Goal: Task Accomplishment & Management: Complete application form

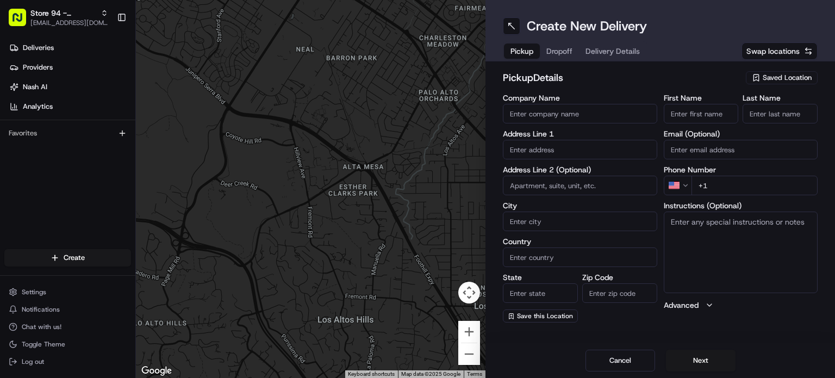
click at [779, 76] on span "Saved Location" at bounding box center [787, 78] width 49 height 10
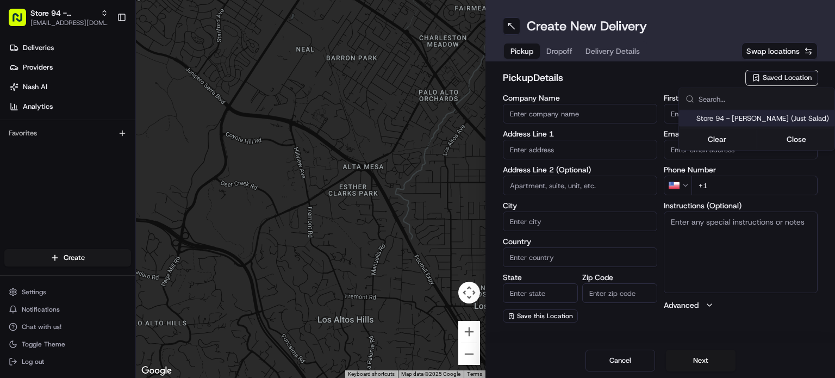
click at [785, 115] on span "Store 94 - [PERSON_NAME] (Just Salad)" at bounding box center [764, 119] width 134 height 10
type input "Store 94 - [PERSON_NAME] (Just Salad)"
type input "[STREET_ADDRESS][PERSON_NAME]"
type input "4b"
type input "[PERSON_NAME]"
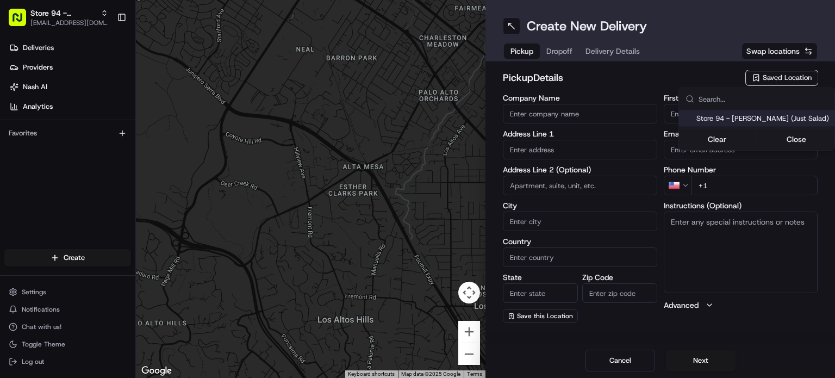
type input "US"
type input "NJ"
type input "07012"
type input "[PHONE_NUMBER]"
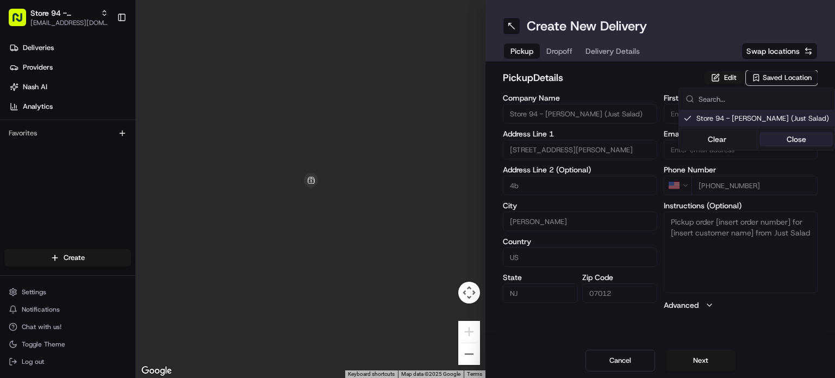
click at [799, 139] on button "Close" at bounding box center [797, 139] width 75 height 15
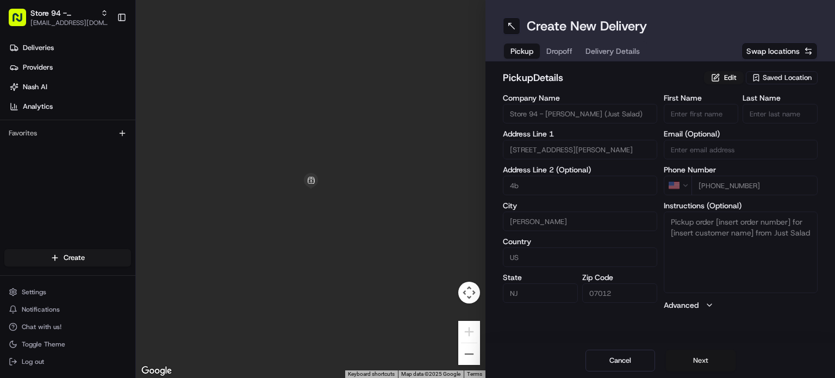
click at [716, 361] on button "Next" at bounding box center [701, 361] width 70 height 22
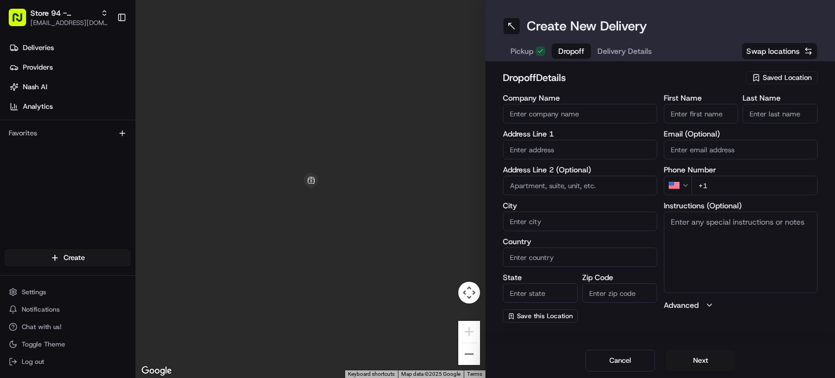
click at [700, 115] on input "First Name" at bounding box center [701, 114] width 75 height 20
paste input "[PERSON_NAME]"
click at [700, 115] on input "[PERSON_NAME]" at bounding box center [701, 114] width 75 height 20
type input "[PERSON_NAME]"
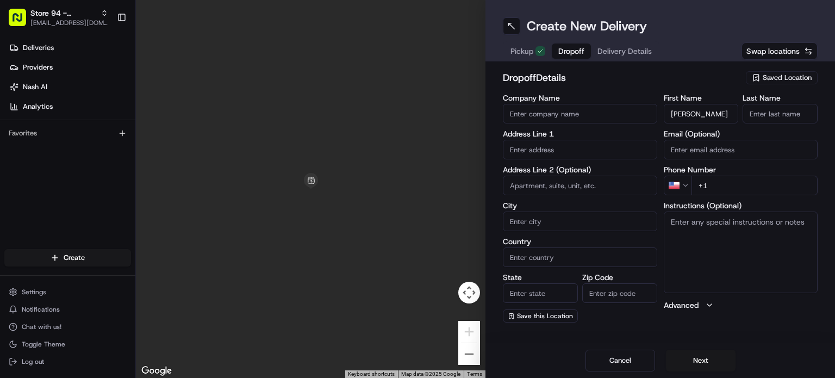
click at [780, 111] on input "Last Name" at bounding box center [780, 114] width 75 height 20
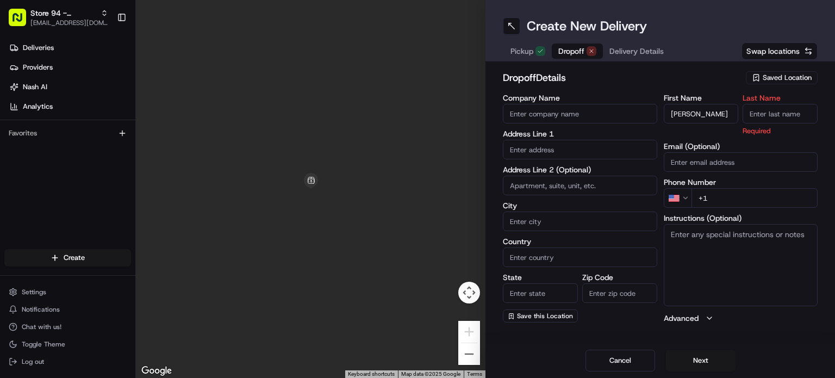
paste input "Bereche"
type input "Bereche"
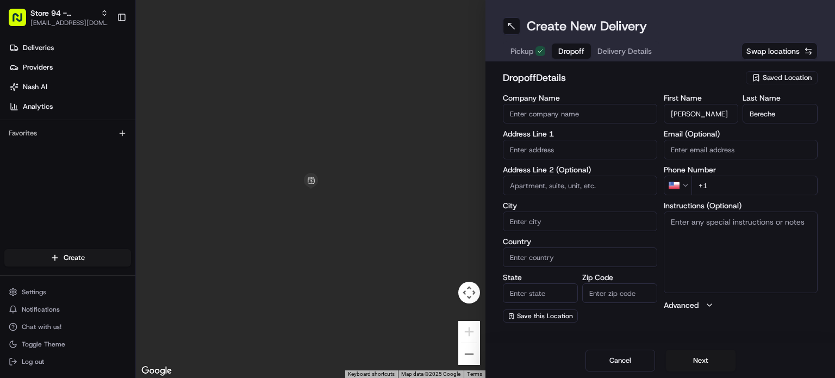
click at [735, 187] on input "+1" at bounding box center [755, 186] width 127 height 20
paste input "[PHONE_NUMBER]"
type input "[PHONE_NUMBER]"
click at [736, 154] on input "Email (Optional)" at bounding box center [741, 150] width 154 height 20
paste input "[EMAIL_ADDRESS][DOMAIN_NAME]"
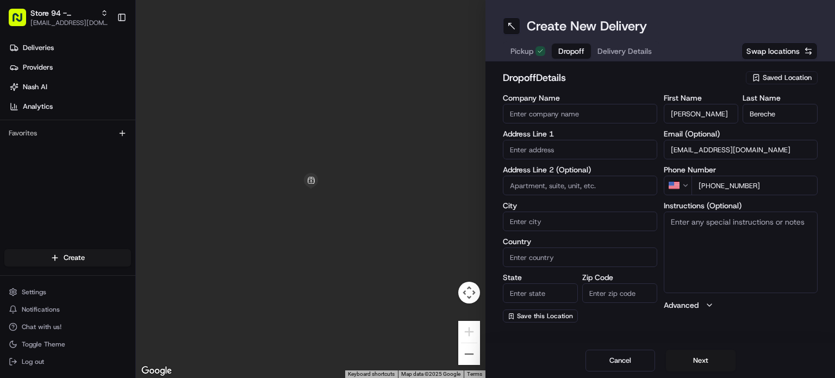
type input "[EMAIL_ADDRESS][DOMAIN_NAME]"
click at [586, 153] on input "text" at bounding box center [580, 150] width 154 height 20
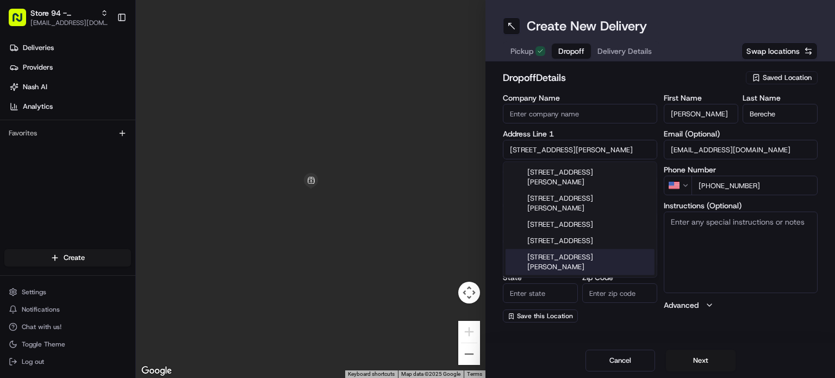
click at [582, 249] on div "[STREET_ADDRESS][PERSON_NAME]" at bounding box center [580, 262] width 149 height 26
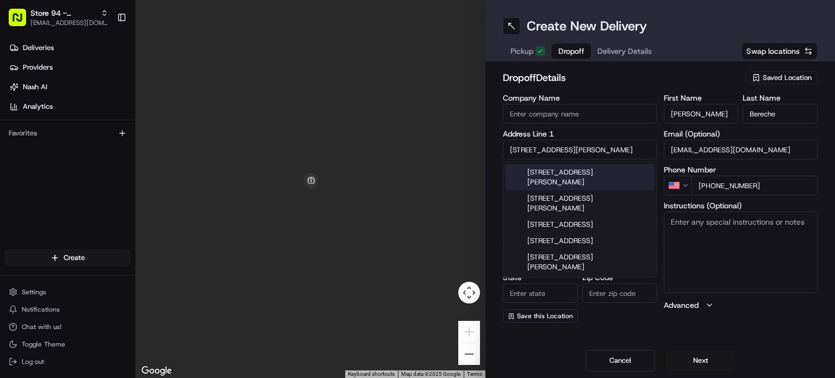
type input "[STREET_ADDRESS]"
type input "Garfield"
type input "[GEOGRAPHIC_DATA]"
type input "NJ"
type input "07026"
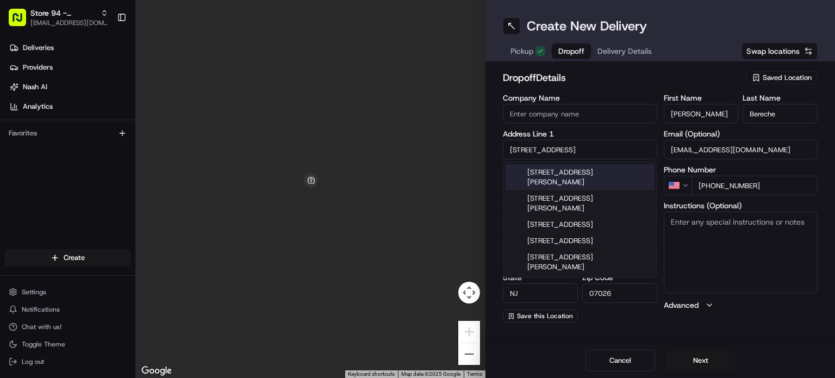
type input "[STREET_ADDRESS][PERSON_NAME]"
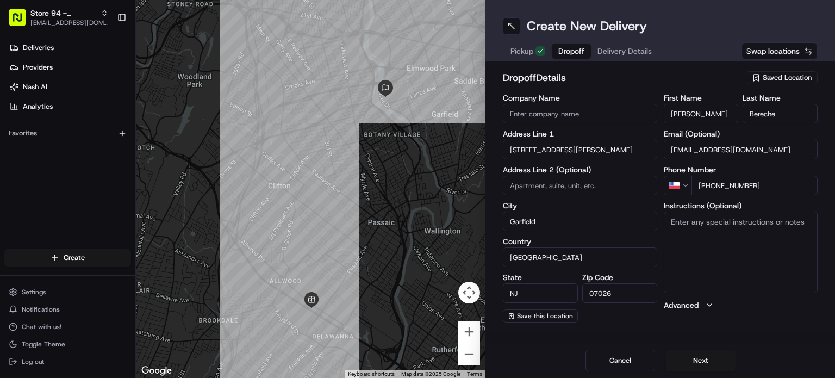
click at [686, 242] on textarea "Instructions (Optional)" at bounding box center [741, 253] width 154 height 82
type textarea "call when here"
click at [699, 365] on button "Next" at bounding box center [701, 361] width 70 height 22
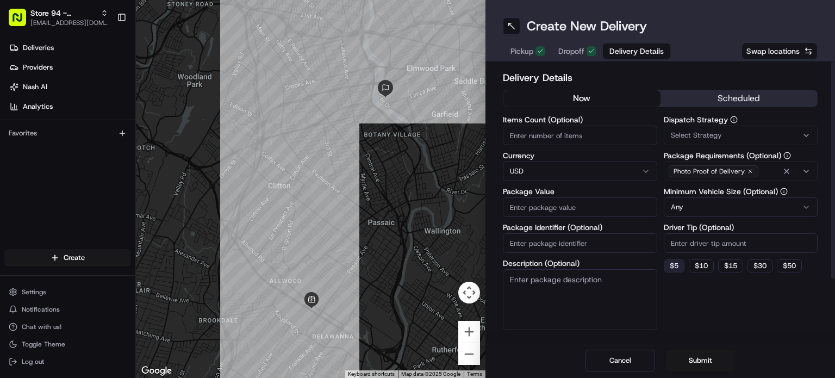
click at [673, 269] on button "$ 5" at bounding box center [674, 265] width 21 height 13
type input "5"
click at [588, 208] on input "Package Value" at bounding box center [580, 207] width 154 height 20
type input "41.55"
click at [685, 361] on button "Submit" at bounding box center [701, 361] width 70 height 22
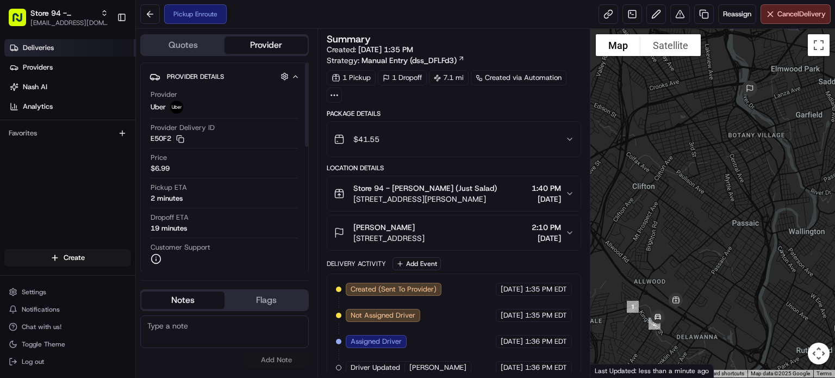
click at [98, 48] on link "Deliveries" at bounding box center [69, 47] width 131 height 17
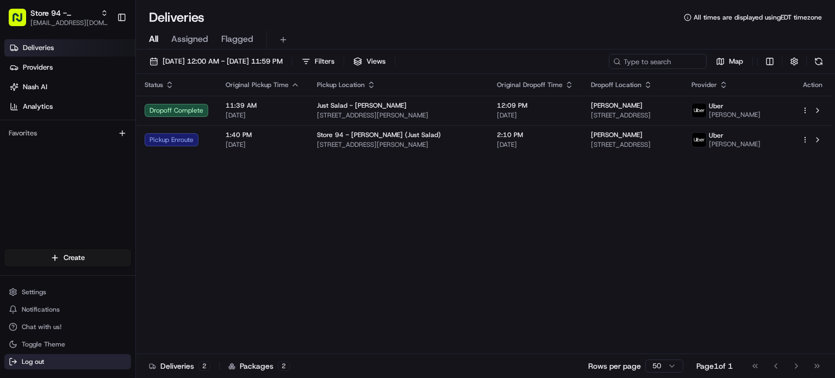
click at [45, 366] on button "Log out" at bounding box center [67, 361] width 127 height 15
